Goal: Task Accomplishment & Management: Complete application form

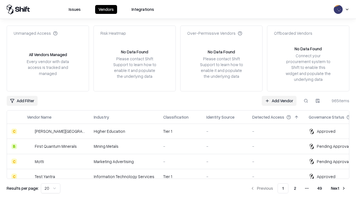
click at [279, 101] on link "Add Vendor" at bounding box center [279, 101] width 35 height 10
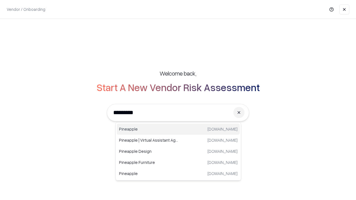
click at [178, 129] on div "Pineapple [DOMAIN_NAME]" at bounding box center [178, 129] width 123 height 11
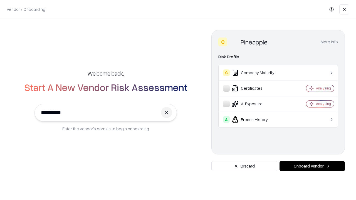
type input "*********"
click at [312, 167] on button "Onboard Vendor" at bounding box center [312, 167] width 65 height 10
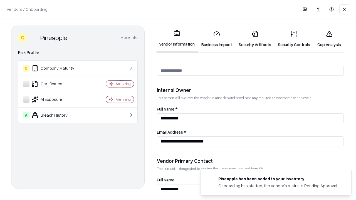
scroll to position [288, 0]
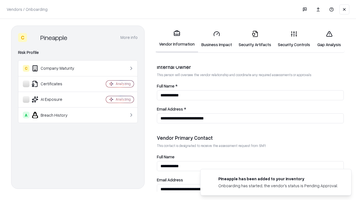
click at [255, 39] on link "Security Artifacts" at bounding box center [255, 39] width 39 height 26
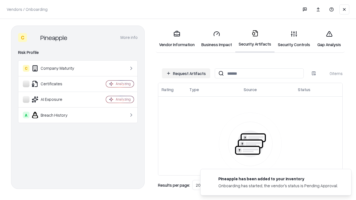
click at [186, 74] on button "Request Artifacts" at bounding box center [186, 74] width 48 height 10
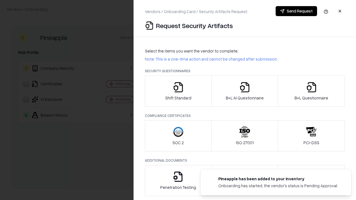
click at [312, 91] on icon "button" at bounding box center [311, 87] width 11 height 11
click at [245, 91] on icon "button" at bounding box center [244, 87] width 11 height 11
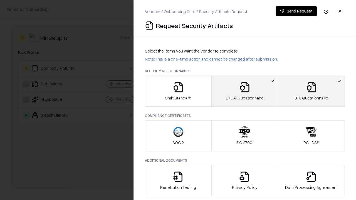
click at [297, 11] on button "Send Request" at bounding box center [296, 11] width 41 height 10
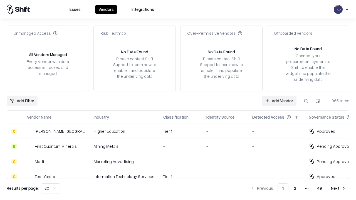
click at [279, 101] on link "Add Vendor" at bounding box center [279, 101] width 35 height 10
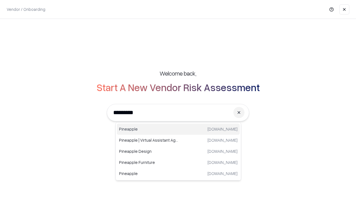
click at [178, 129] on div "Pineapple [DOMAIN_NAME]" at bounding box center [178, 129] width 123 height 11
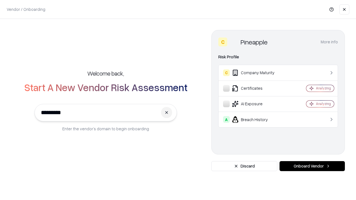
type input "*********"
click at [312, 167] on button "Onboard Vendor" at bounding box center [312, 167] width 65 height 10
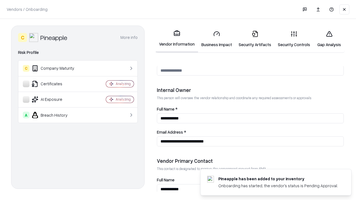
scroll to position [288, 0]
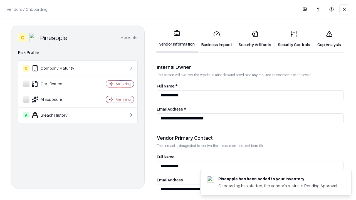
click at [329, 39] on link "Gap Analysis" at bounding box center [329, 39] width 31 height 26
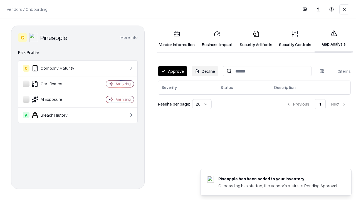
click at [173, 71] on button "Approve" at bounding box center [172, 71] width 29 height 10
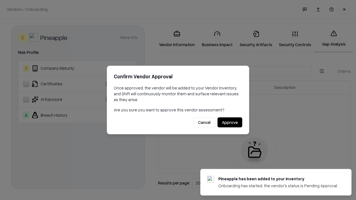
click at [230, 123] on button "Approve" at bounding box center [230, 123] width 25 height 10
